Goal: Check status: Check status

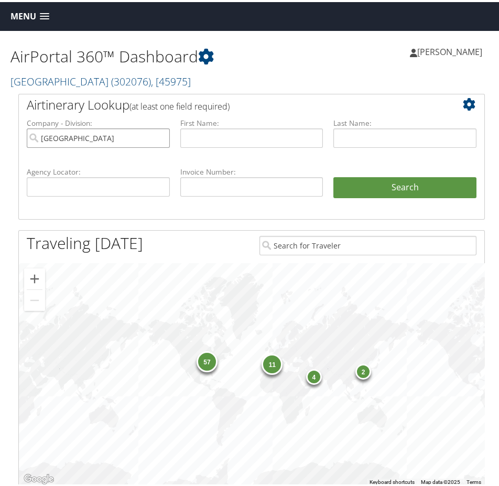
click at [161, 138] on input "Temple University" at bounding box center [98, 135] width 143 height 19
click at [112, 188] on input "text" at bounding box center [98, 184] width 143 height 19
paste input "D38XVL"
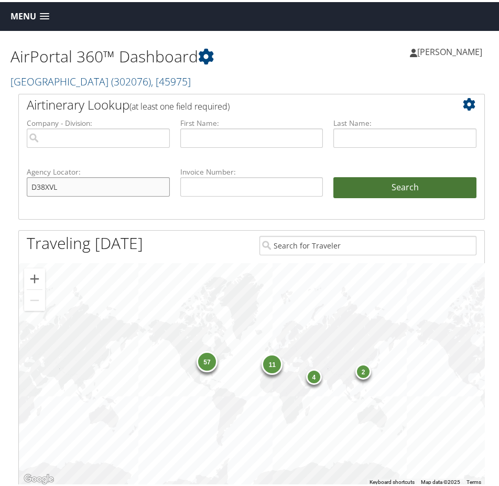
type input "D38XVL"
click at [415, 189] on button "Search" at bounding box center [404, 185] width 143 height 21
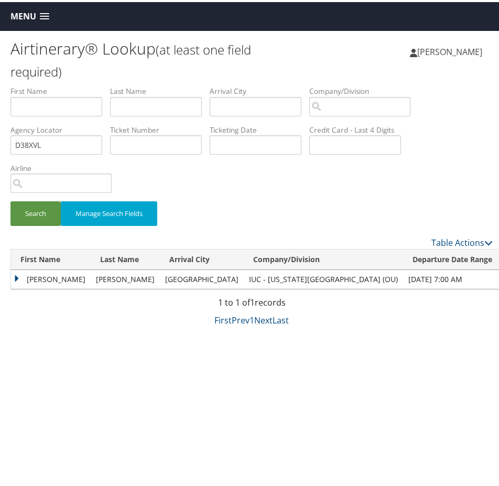
click at [15, 276] on td "[PERSON_NAME]" at bounding box center [51, 277] width 80 height 19
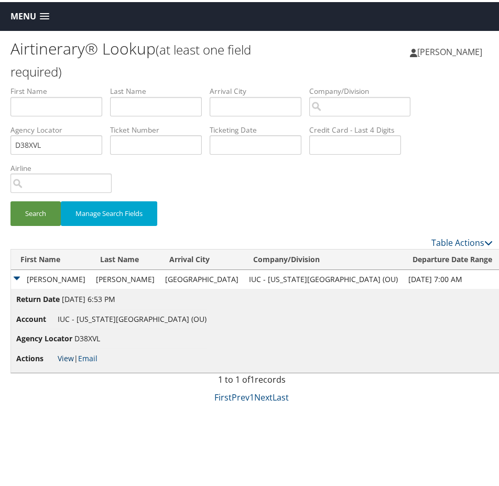
click at [68, 356] on link "View" at bounding box center [66, 356] width 16 height 10
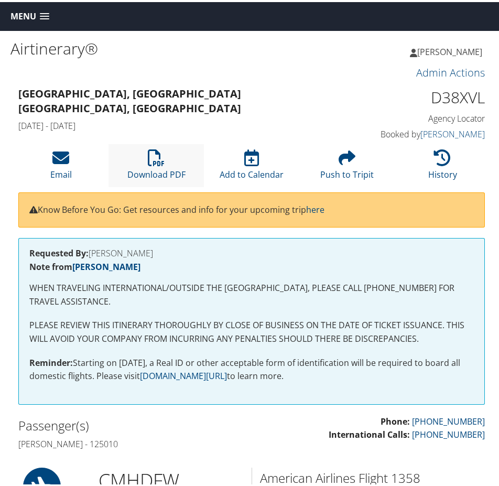
click at [145, 164] on li "Download PDF" at bounding box center [155, 163] width 95 height 42
